Goal: Task Accomplishment & Management: Manage account settings

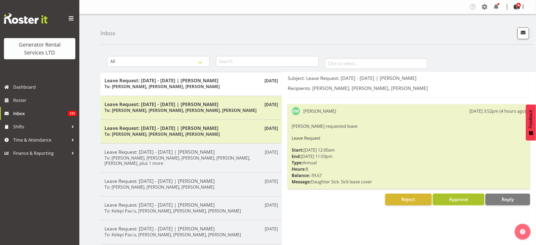
click at [449, 200] on span "Approve" at bounding box center [458, 199] width 19 height 6
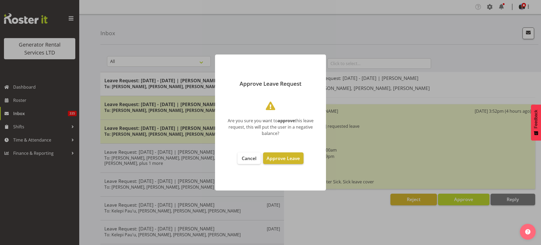
click at [287, 156] on span "Approve Leave" at bounding box center [283, 158] width 33 height 6
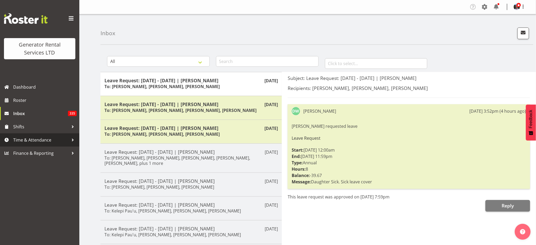
click at [36, 140] on span "Time & Attendance" at bounding box center [40, 140] width 55 height 8
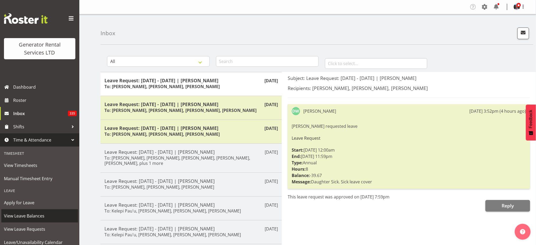
click at [26, 216] on span "View Leave Balances" at bounding box center [39, 216] width 71 height 8
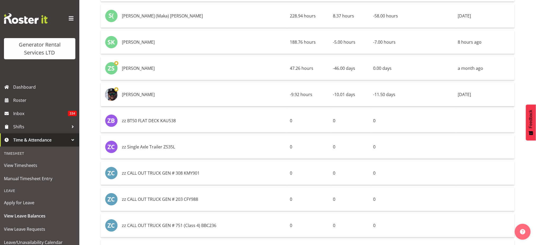
scroll to position [648, 0]
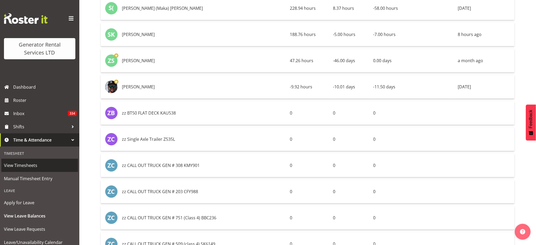
click at [30, 165] on span "View Timesheets" at bounding box center [39, 165] width 71 height 8
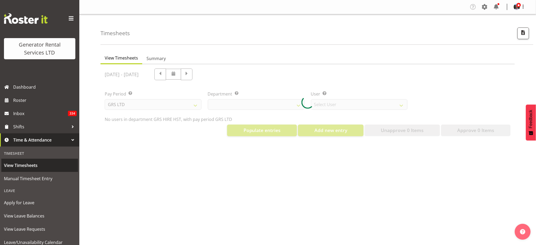
select select "22"
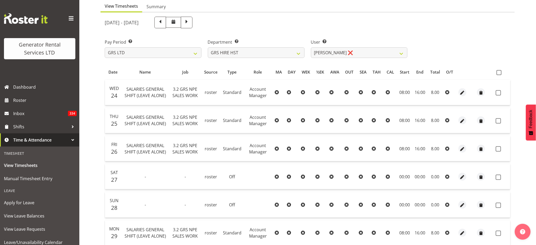
scroll to position [47, 0]
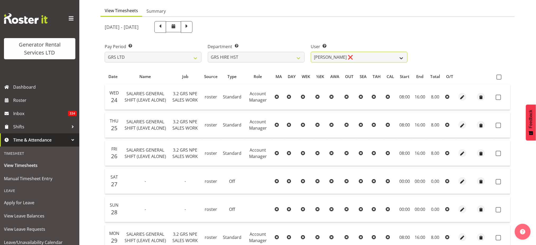
click at [401, 57] on select "Andrew Crenfeldt ❌ Cody Gillies ✔ Stephen Kennedy ✔" at bounding box center [359, 57] width 97 height 11
click at [311, 52] on select "Andrew Crenfeldt ❌ Cody Gillies ✔ Stephen Kennedy ✔" at bounding box center [359, 57] width 97 height 11
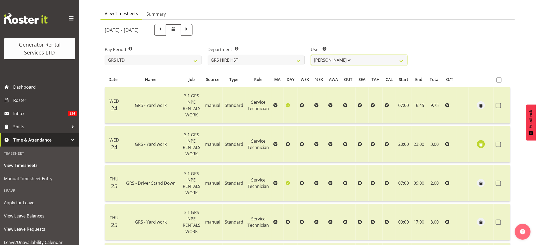
scroll to position [21, 0]
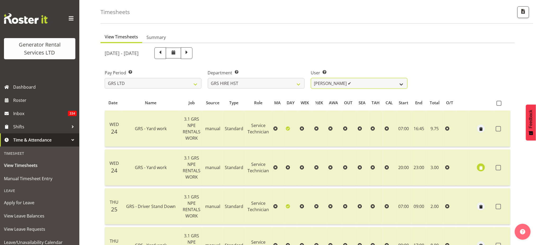
click at [401, 85] on select "Andrew Crenfeldt ❌ Cody Gillies ✔ Stephen Kennedy ✔" at bounding box center [359, 83] width 97 height 11
select select "2327"
click at [311, 78] on select "Andrew Crenfeldt ❌ Cody Gillies ✔ Stephen Kennedy ✔" at bounding box center [359, 83] width 97 height 11
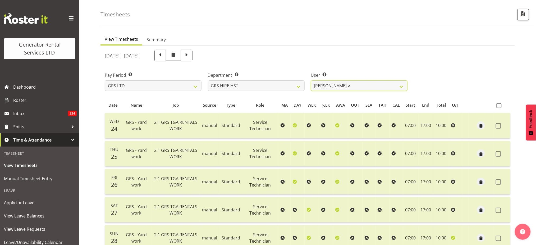
scroll to position [0, 0]
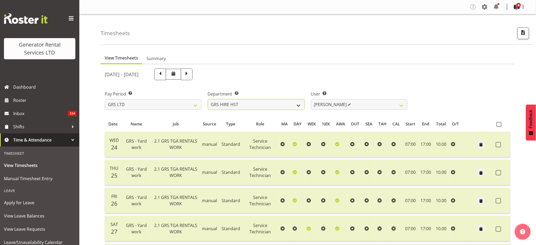
click at [297, 103] on select "GRS ADMIN AKL GRS ADMIN TGA GRS ENGINEERING AKL GRS HIRE AKL GRS HIRE HST GRS H…" at bounding box center [256, 104] width 97 height 11
click at [208, 99] on select "GRS ADMIN AKL GRS ADMIN TGA GRS ENGINEERING AKL GRS HIRE AKL GRS HIRE HST GRS H…" at bounding box center [256, 104] width 97 height 11
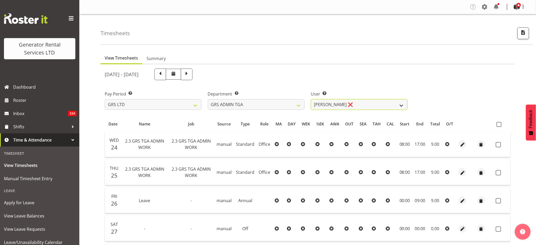
click at [400, 104] on select "Katherine Lothian ❌" at bounding box center [359, 104] width 97 height 11
click at [298, 104] on select "GRS ADMIN AKL GRS ADMIN TGA GRS ENGINEERING AKL GRS HIRE AKL GRS HIRE HST GRS H…" at bounding box center [256, 104] width 97 height 11
click at [208, 99] on select "GRS ADMIN AKL GRS ADMIN TGA GRS ENGINEERING AKL GRS HIRE AKL GRS HIRE HST GRS H…" at bounding box center [256, 104] width 97 height 11
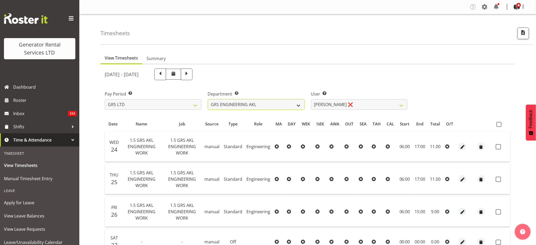
click at [297, 105] on select "GRS ADMIN AKL GRS ADMIN TGA GRS ENGINEERING AKL GRS HIRE AKL GRS HIRE HST GRS H…" at bounding box center [256, 104] width 97 height 11
select select "20"
click at [208, 99] on select "GRS ADMIN AKL GRS ADMIN TGA GRS ENGINEERING AKL GRS HIRE AKL GRS HIRE HST GRS H…" at bounding box center [256, 104] width 97 height 11
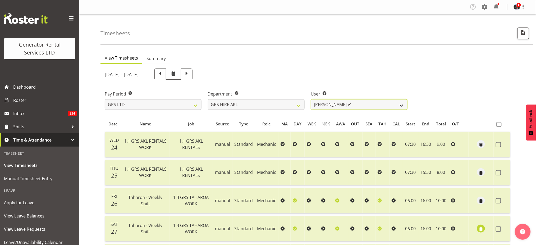
click at [402, 103] on select "Aaron Naish ✔ Brandon Adonis ✔ Caleb Phillips ✔ Carl Shoebridge ✔ Chris Fry ❌ C…" at bounding box center [359, 104] width 97 height 11
click at [190, 72] on span at bounding box center [186, 73] width 7 height 7
select select
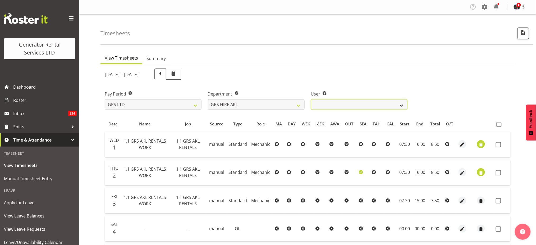
click at [400, 104] on select "Aaron Naish ❌ Brandon Adonis ❌ Caleb Phillips ❌ Carl Shoebridge ❌ Chris Fry ❌ C…" at bounding box center [359, 104] width 97 height 11
click at [297, 104] on select "GRS ADMIN AKL GRS ADMIN TGA GRS ENGINEERING AKL GRS HIRE AKL GRS HIRE HST GRS H…" at bounding box center [256, 104] width 97 height 11
select select "141"
click at [208, 99] on select "GRS ADMIN AKL GRS ADMIN TGA GRS ENGINEERING AKL GRS HIRE AKL GRS HIRE HST GRS H…" at bounding box center [256, 104] width 97 height 11
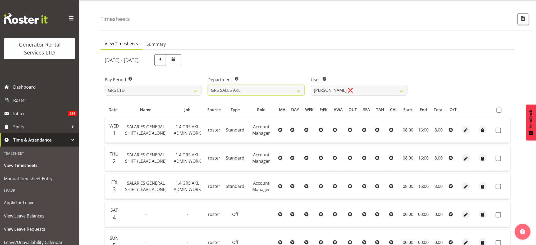
scroll to position [0, 0]
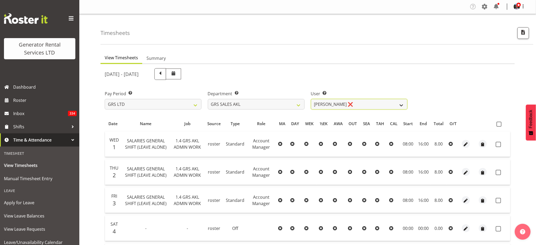
click at [398, 105] on select "Hamish MacMillan ❌ Kay Campbell ❌ Rick Ankers ❌ Ryan Paulsen ❌ Sean Johnstone ❌" at bounding box center [359, 104] width 97 height 11
click at [311, 99] on select "Hamish MacMillan ❌ Kay Campbell ❌ Rick Ankers ❌ Ryan Paulsen ❌ Sean Johnstone ❌" at bounding box center [359, 104] width 97 height 11
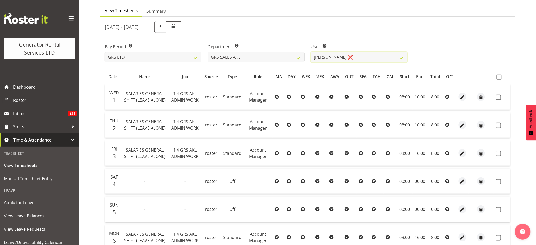
scroll to position [0, 0]
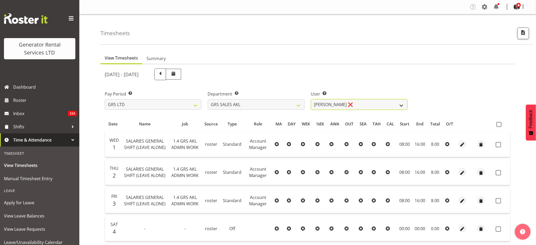
click at [401, 103] on select "Hamish MacMillan ❌ Kay Campbell ❌ Rick Ankers ❌ Ryan Paulsen ❌ Sean Johnstone ❌" at bounding box center [359, 104] width 97 height 11
click at [311, 99] on select "Hamish MacMillan ❌ Kay Campbell ❌ Rick Ankers ❌ Ryan Paulsen ❌ Sean Johnstone ❌" at bounding box center [359, 104] width 97 height 11
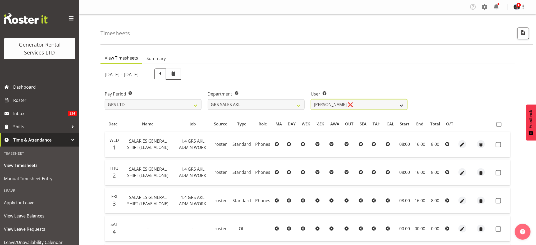
click at [402, 103] on select "Hamish MacMillan ❌ Kay Campbell ❌ Rick Ankers ❌ Ryan Paulsen ❌ Sean Johnstone ❌" at bounding box center [359, 104] width 97 height 11
click at [311, 99] on select "Hamish MacMillan ❌ Kay Campbell ❌ Rick Ankers ❌ Ryan Paulsen ❌ Sean Johnstone ❌" at bounding box center [359, 104] width 97 height 11
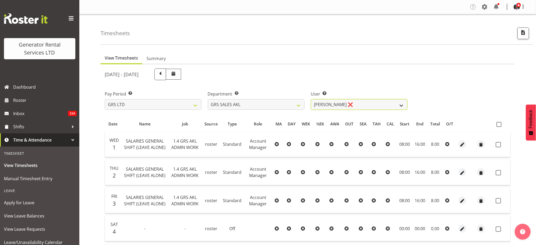
click at [400, 104] on select "Hamish MacMillan ❌ Kay Campbell ❌ Rick Ankers ❌ Ryan Paulsen ❌ Sean Johnstone ❌" at bounding box center [359, 104] width 97 height 11
select select "7208"
click at [311, 99] on select "Hamish MacMillan ❌ Kay Campbell ❌ Rick Ankers ❌ Ryan Paulsen ❌ Sean Johnstone ❌" at bounding box center [359, 104] width 97 height 11
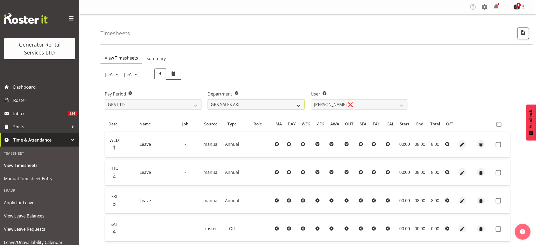
click at [297, 104] on select "GRS ADMIN AKL GRS ADMIN TGA GRS ENGINEERING AKL GRS HIRE AKL GRS HIRE HST GRS H…" at bounding box center [256, 104] width 97 height 11
select select "161"
click at [208, 99] on select "GRS ADMIN AKL GRS ADMIN TGA GRS ENGINEERING AKL GRS HIRE AKL GRS HIRE HST GRS H…" at bounding box center [256, 104] width 97 height 11
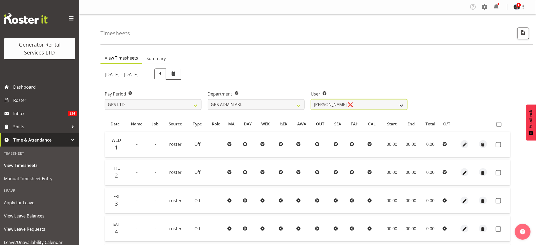
click at [401, 105] on select "Adam Steele ❌ Nick McDonald ❌ Nicko Kokkaris ❌ Phil Hannah ❌ Zach Satiu ❌" at bounding box center [359, 104] width 97 height 11
click at [311, 99] on select "Adam Steele ❌ Nick McDonald ❌ Nicko Kokkaris ❌ Phil Hannah ❌ Zach Satiu ❌" at bounding box center [359, 104] width 97 height 11
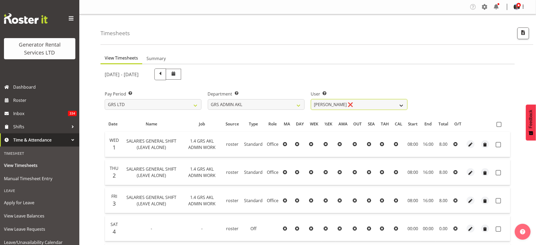
click at [402, 105] on select "Adam Steele ❌ Nick McDonald ❌ Nicko Kokkaris ❌ Phil Hannah ❌ Zach Satiu ❌" at bounding box center [359, 104] width 97 height 11
select select "198"
click at [311, 99] on select "Adam Steele ❌ Nick McDonald ❌ Nicko Kokkaris ❌ Phil Hannah ❌ Zach Satiu ❌" at bounding box center [359, 104] width 97 height 11
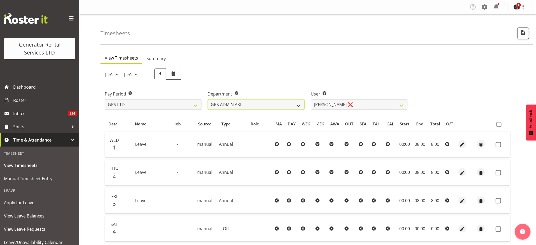
click at [297, 105] on select "GRS ADMIN AKL GRS ADMIN TGA GRS ENGINEERING AKL GRS HIRE AKL GRS HIRE HST GRS H…" at bounding box center [256, 104] width 97 height 11
select select "20"
click at [208, 99] on select "GRS ADMIN AKL GRS ADMIN TGA GRS ENGINEERING AKL GRS HIRE AKL GRS HIRE HST GRS H…" at bounding box center [256, 104] width 97 height 11
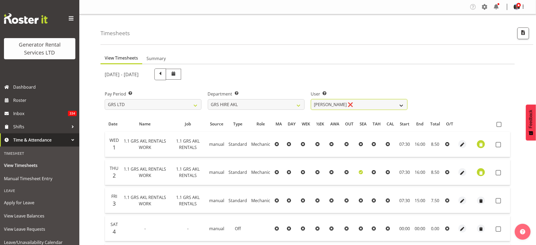
click at [400, 104] on select "Aaron Naish ❌ Brandon Adonis ❌ Caleb Phillips ❌ Carl Shoebridge ❌ Chris Fry ❌ C…" at bounding box center [359, 104] width 97 height 11
click at [311, 99] on select "Aaron Naish ❌ Brandon Adonis ❌ Caleb Phillips ❌ Carl Shoebridge ❌ Chris Fry ❌ C…" at bounding box center [359, 104] width 97 height 11
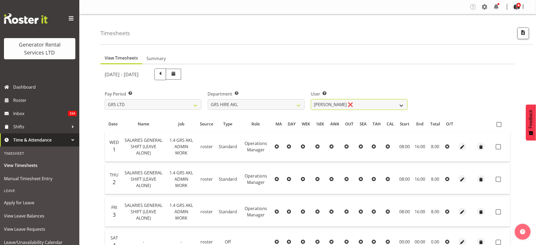
click at [402, 104] on select "Aaron Naish ❌ Brandon Adonis ❌ Caleb Phillips ❌ Carl Shoebridge ❌ Chris Fry ❌ C…" at bounding box center [359, 104] width 97 height 11
select select "166"
click at [311, 99] on select "Aaron Naish ❌ Brandon Adonis ❌ Caleb Phillips ❌ Carl Shoebridge ❌ Chris Fry ❌ C…" at bounding box center [359, 104] width 97 height 11
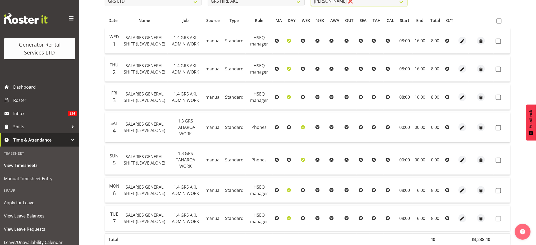
scroll to position [131, 0]
